Goal: Information Seeking & Learning: Find specific fact

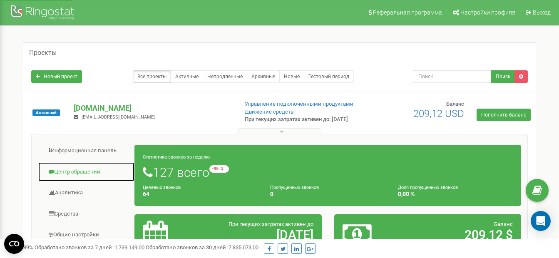
click at [95, 177] on link "Центр обращений" at bounding box center [86, 172] width 97 height 20
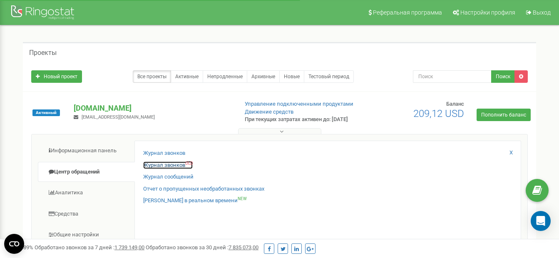
click at [155, 169] on link "Журнал звонков OLD" at bounding box center [168, 165] width 50 height 8
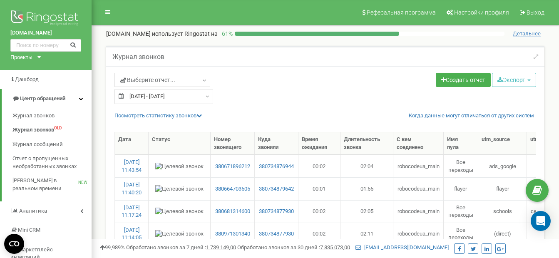
select select "50"
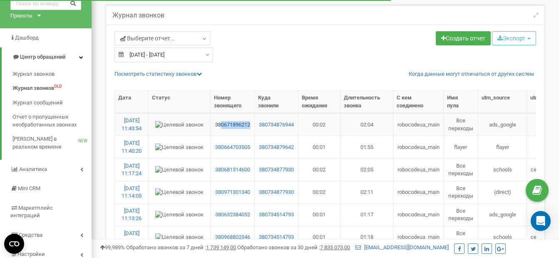
drag, startPoint x: 252, startPoint y: 123, endPoint x: 221, endPoint y: 127, distance: 30.6
click at [221, 127] on td "380671896212" at bounding box center [233, 124] width 44 height 22
copy link "0671896212"
